Goal: Information Seeking & Learning: Learn about a topic

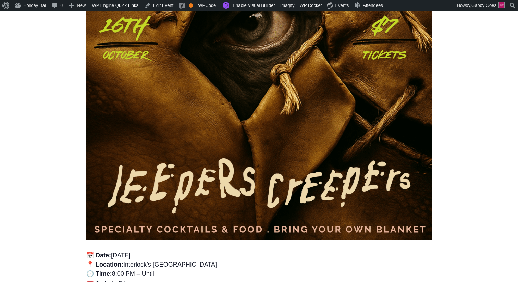
scroll to position [264, 0]
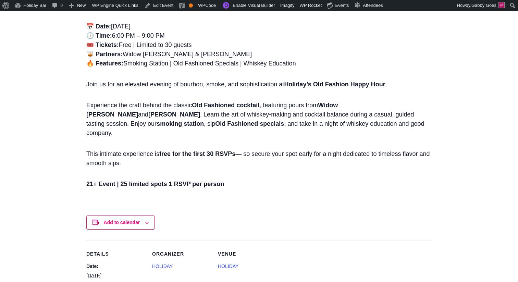
scroll to position [420, 0]
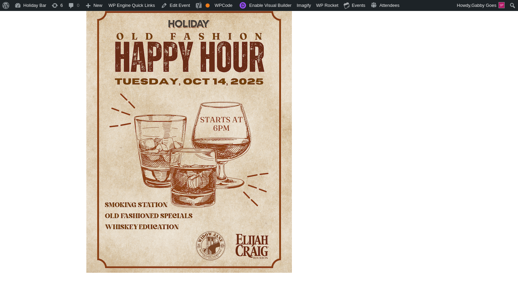
scroll to position [130, 0]
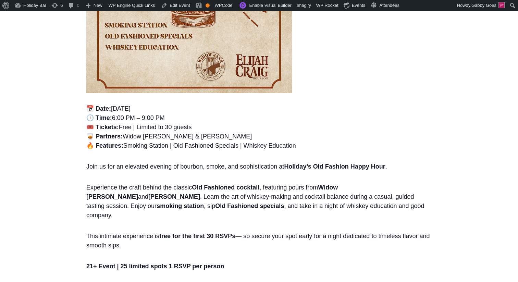
scroll to position [314, 0]
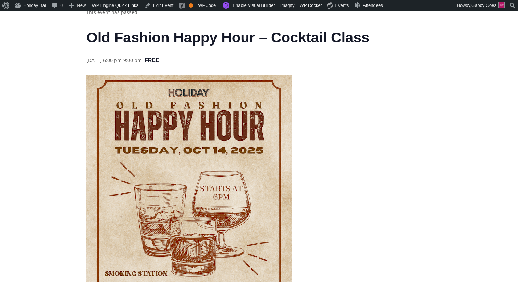
scroll to position [75, 0]
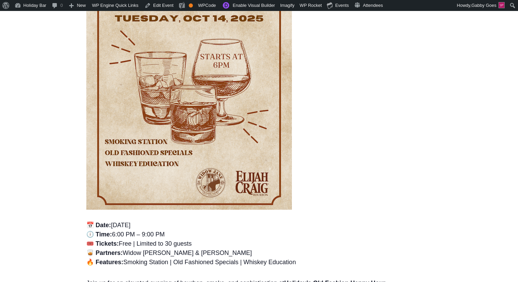
scroll to position [199, 0]
